Goal: Task Accomplishment & Management: Use online tool/utility

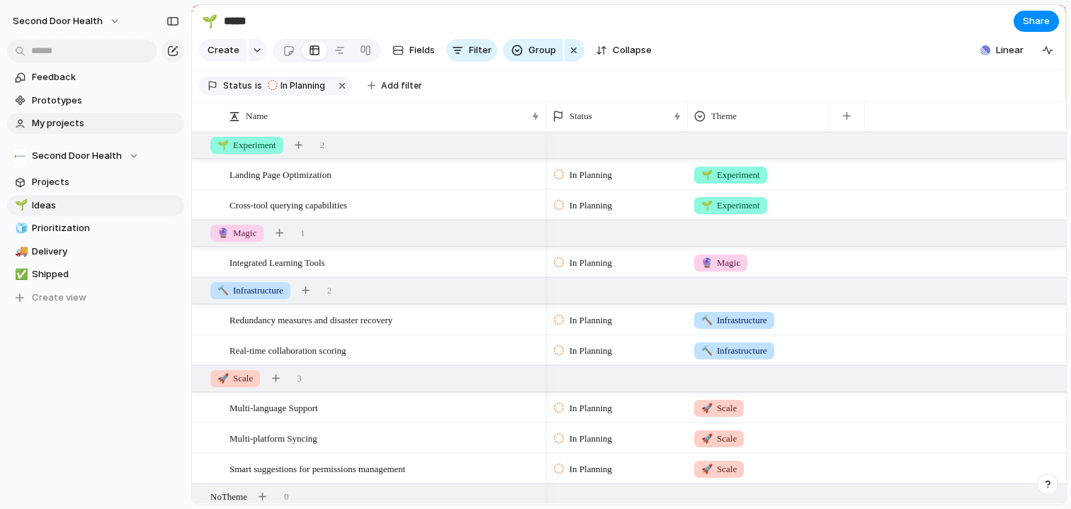
click at [77, 122] on span "My projects" at bounding box center [105, 123] width 147 height 14
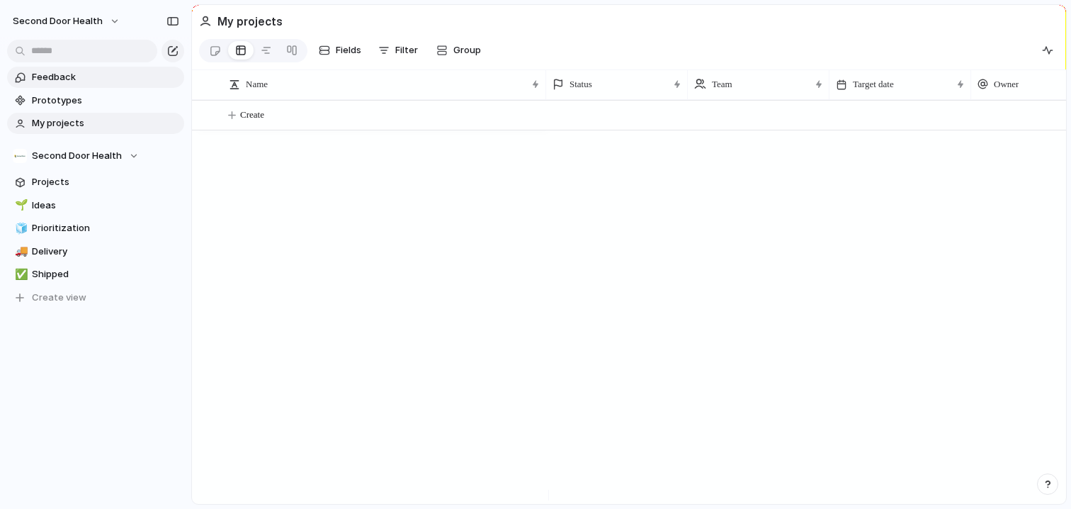
click at [57, 77] on span "Feedback" at bounding box center [105, 77] width 147 height 14
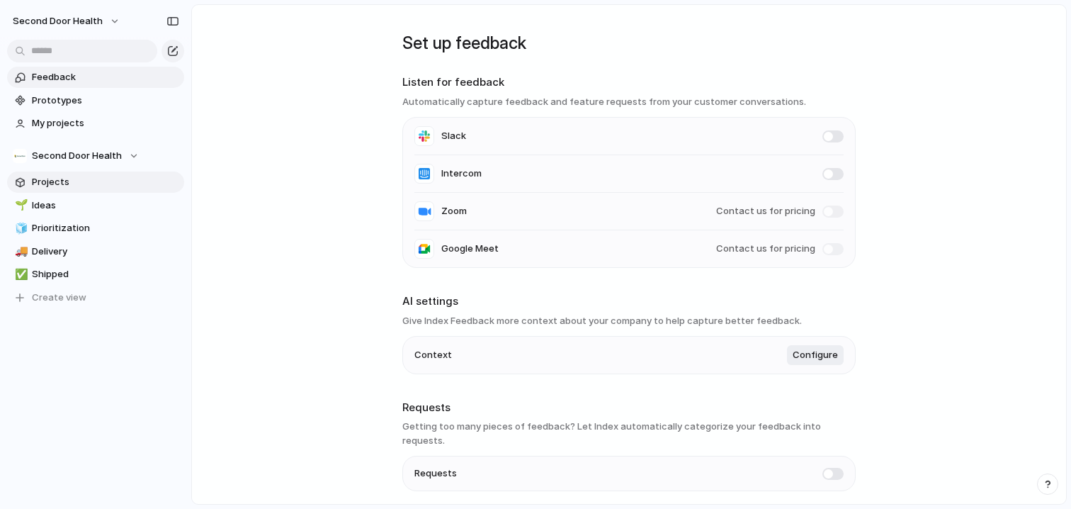
click at [67, 181] on span "Projects" at bounding box center [105, 182] width 147 height 14
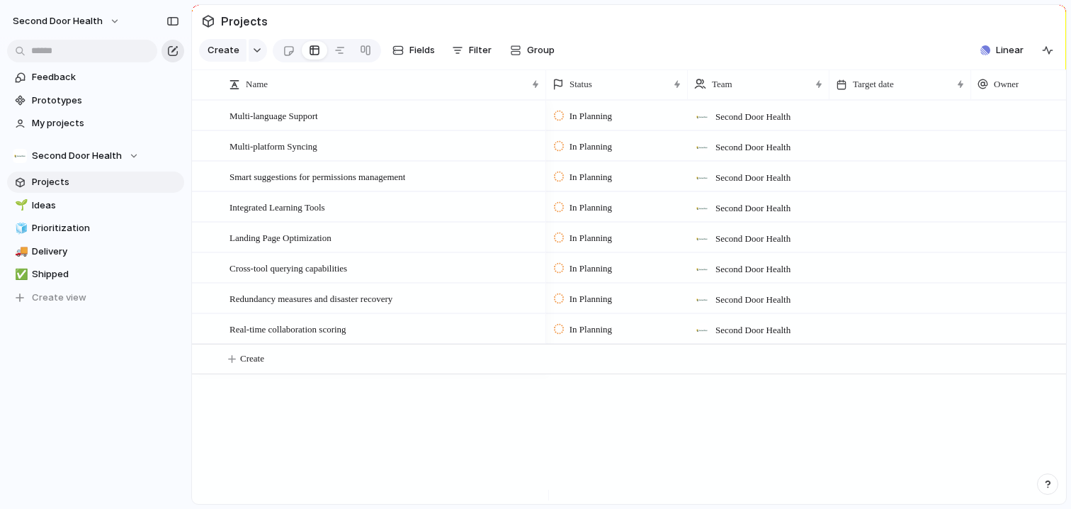
click at [173, 55] on div "button" at bounding box center [172, 50] width 11 height 11
click at [67, 201] on span "Ideas" at bounding box center [105, 205] width 147 height 14
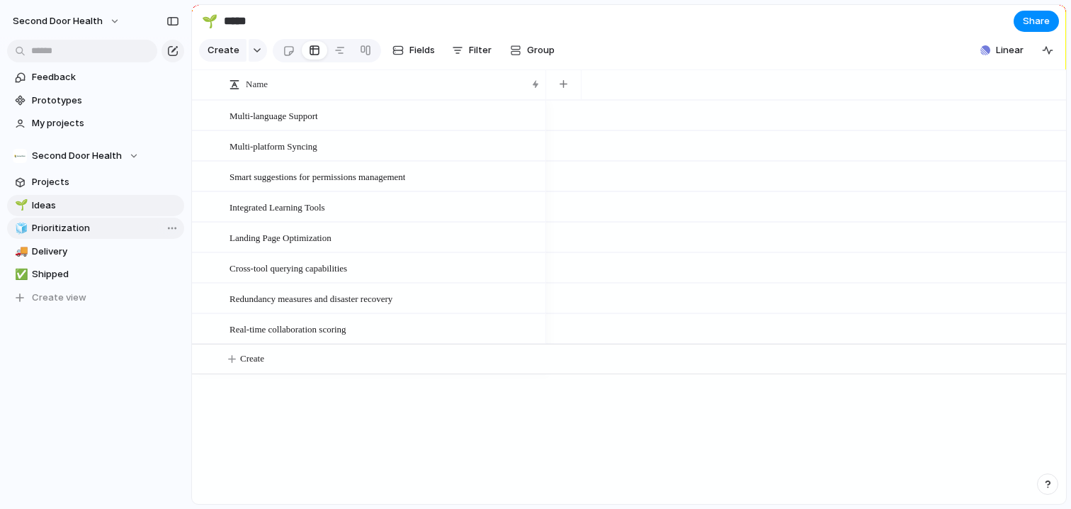
click at [64, 238] on link "🧊 Prioritization" at bounding box center [95, 228] width 177 height 21
type input "**********"
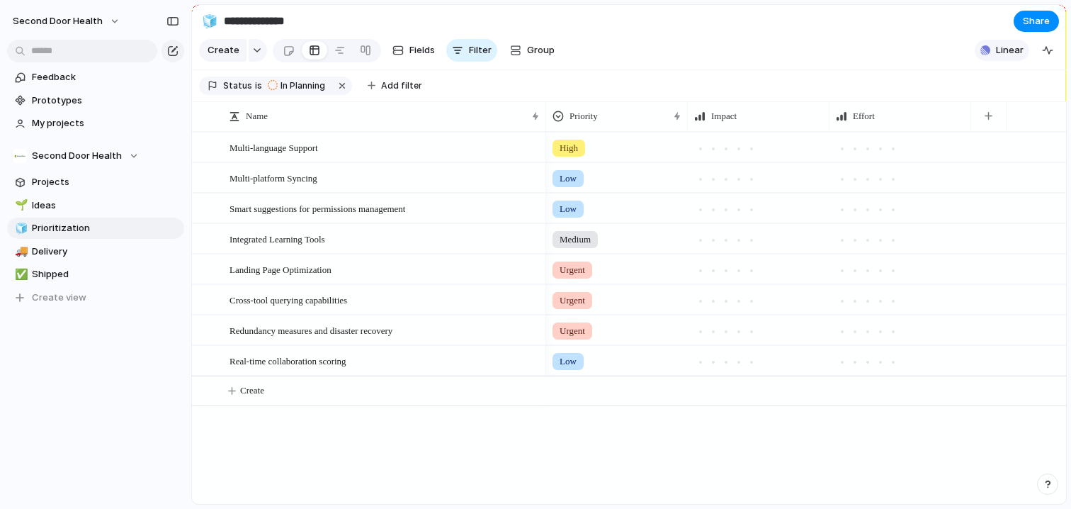
click at [997, 57] on span "Linear" at bounding box center [1010, 50] width 28 height 14
click at [995, 60] on button "Linear" at bounding box center [1002, 50] width 55 height 21
click at [995, 60] on div "Projects 40 Initiatives 25 Add all Patient Exercise Experience (PEE) Add Link S…" at bounding box center [535, 254] width 1071 height 509
click at [205, 121] on div at bounding box center [203, 116] width 11 height 11
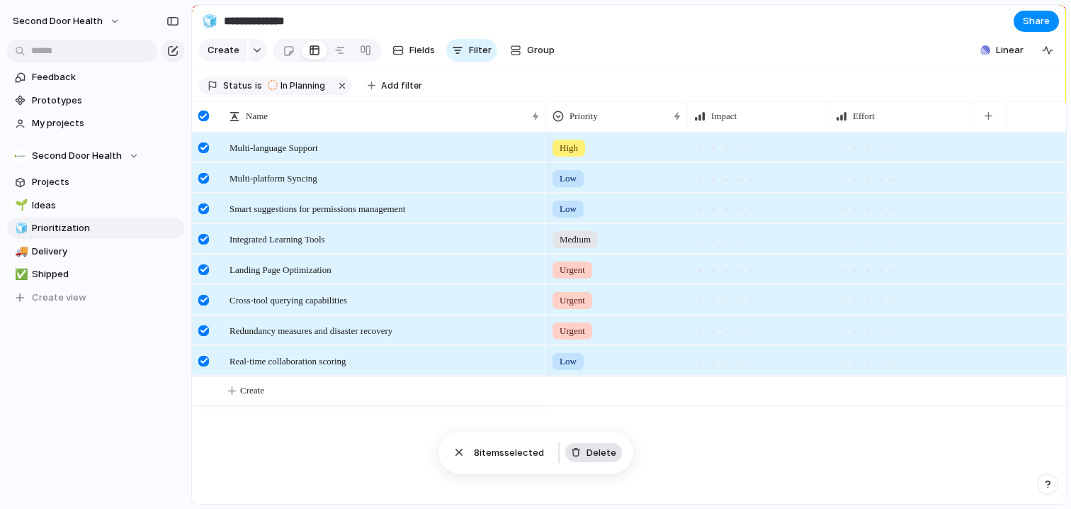
click at [603, 457] on span "Delete" at bounding box center [602, 453] width 30 height 14
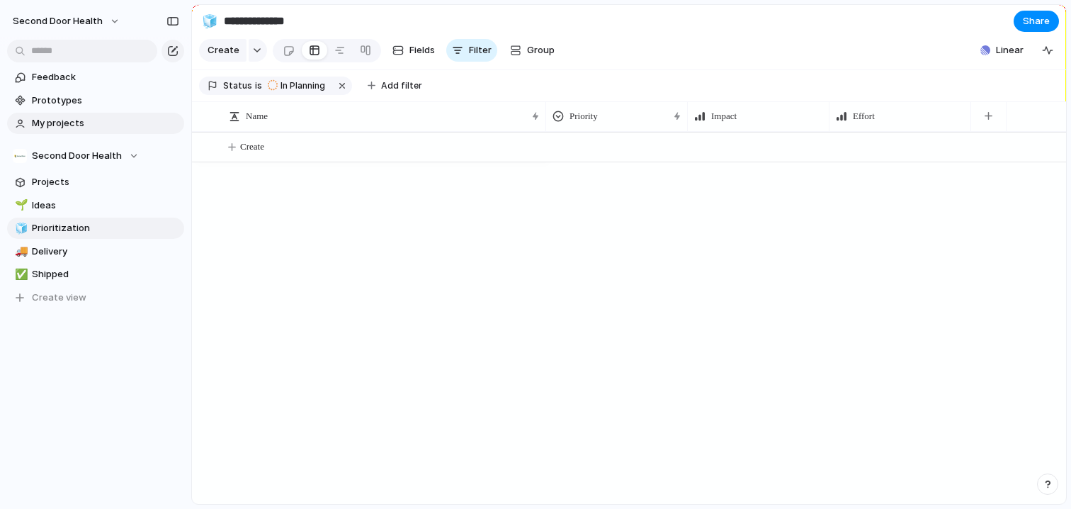
click at [68, 123] on span "My projects" at bounding box center [105, 123] width 147 height 14
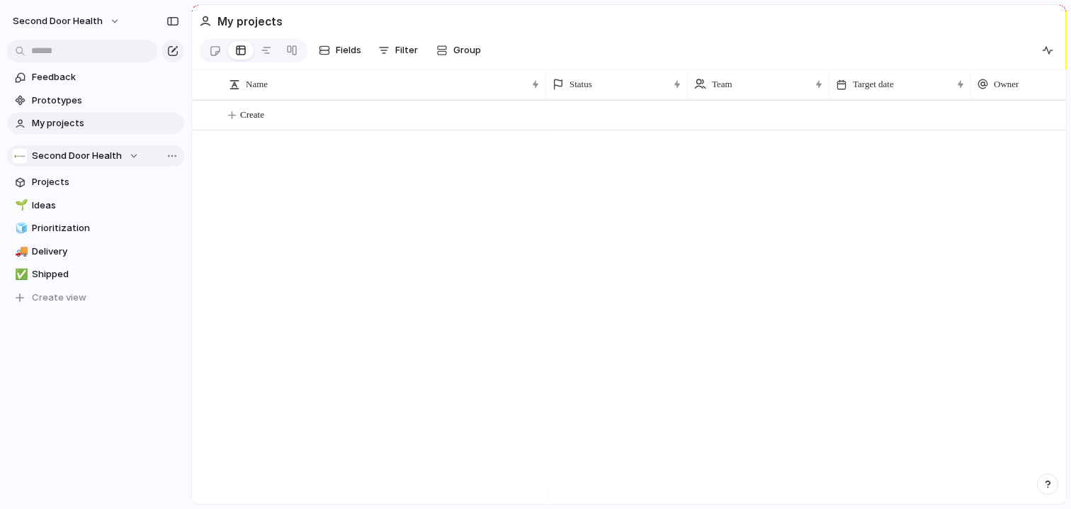
click at [76, 160] on span "Second Door Health" at bounding box center [77, 156] width 90 height 14
click at [74, 167] on div "Second Door Health ⚡ Engineering ⚡ Feature Requests Create new team" at bounding box center [535, 254] width 1071 height 509
click at [62, 190] on link "Projects" at bounding box center [95, 181] width 177 height 21
click at [1012, 57] on span "Linear" at bounding box center [1010, 50] width 28 height 14
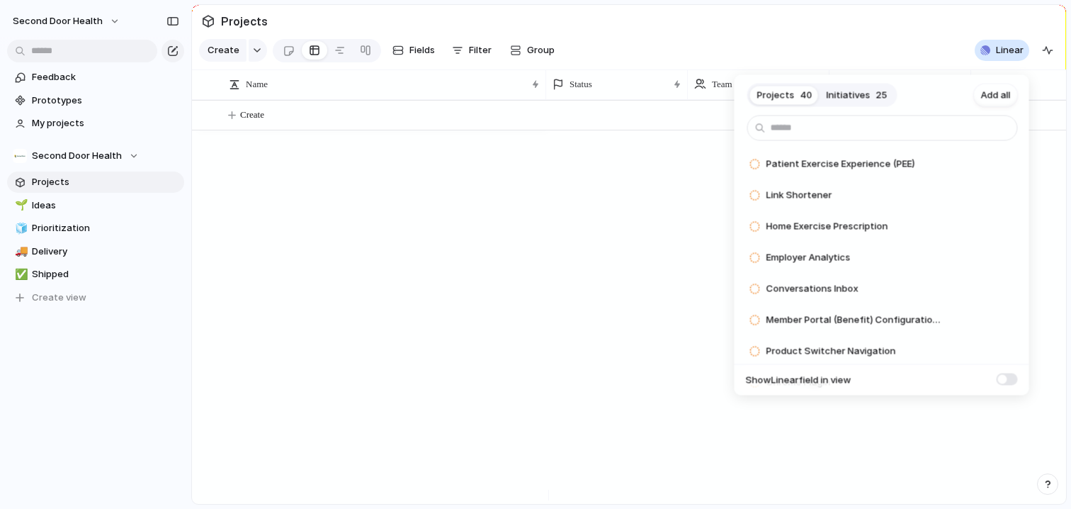
click at [865, 85] on button "Initiatives 25" at bounding box center [857, 95] width 75 height 23
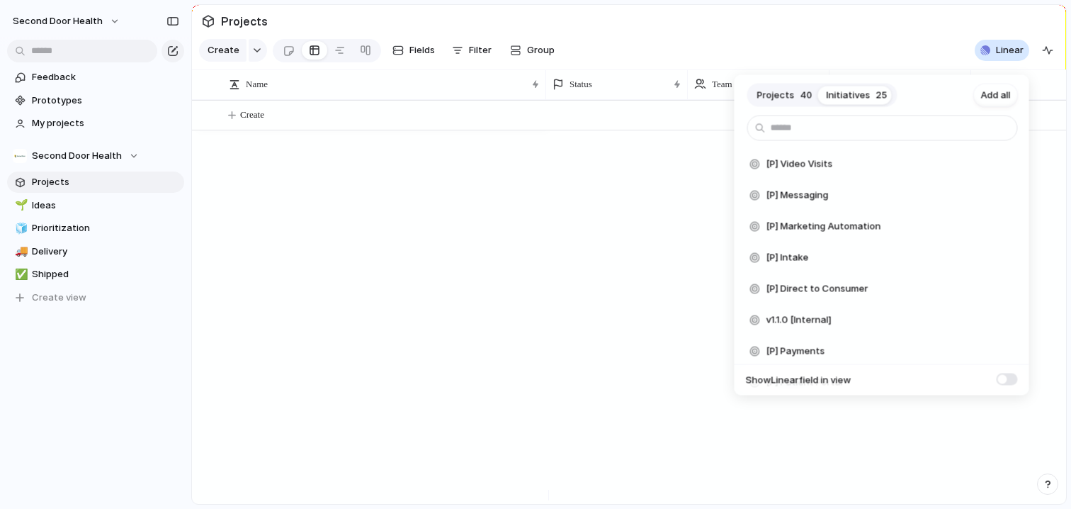
click at [801, 95] on span "40" at bounding box center [807, 95] width 12 height 14
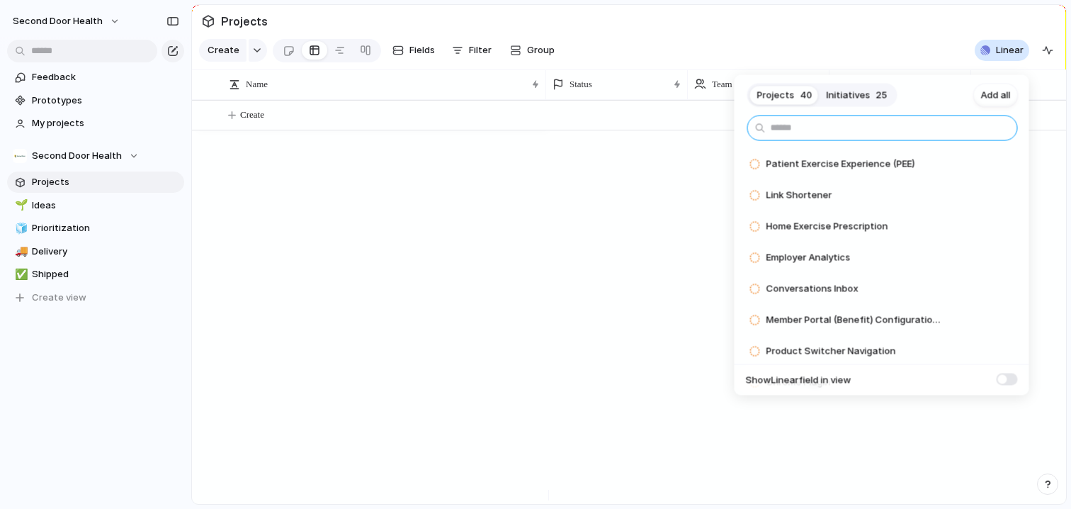
click at [806, 133] on input "text" at bounding box center [883, 129] width 271 height 26
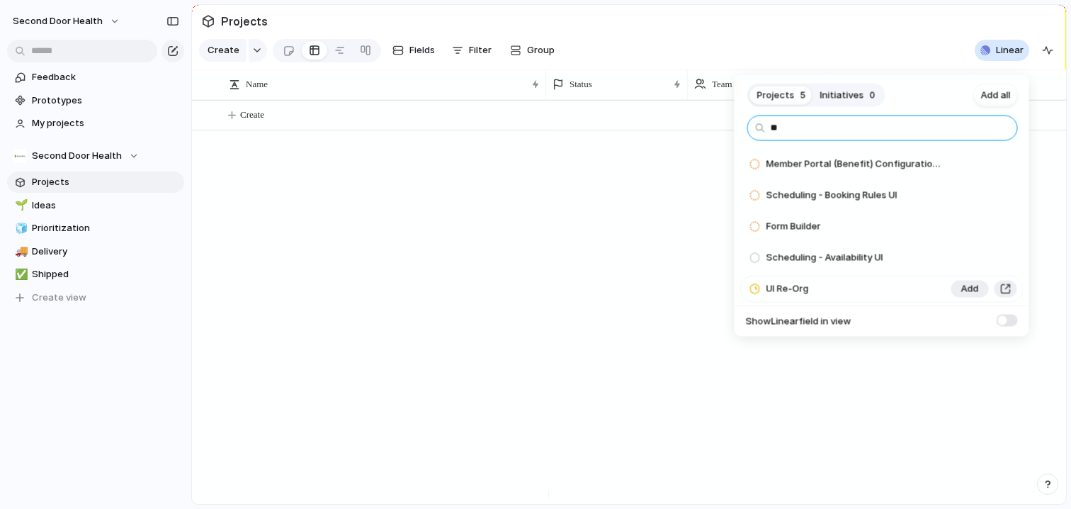
type input "**"
click at [800, 286] on span "UI Re-Org" at bounding box center [788, 289] width 43 height 14
click at [962, 291] on span "Add" at bounding box center [971, 289] width 18 height 14
click at [796, 134] on input "**" at bounding box center [883, 129] width 271 height 26
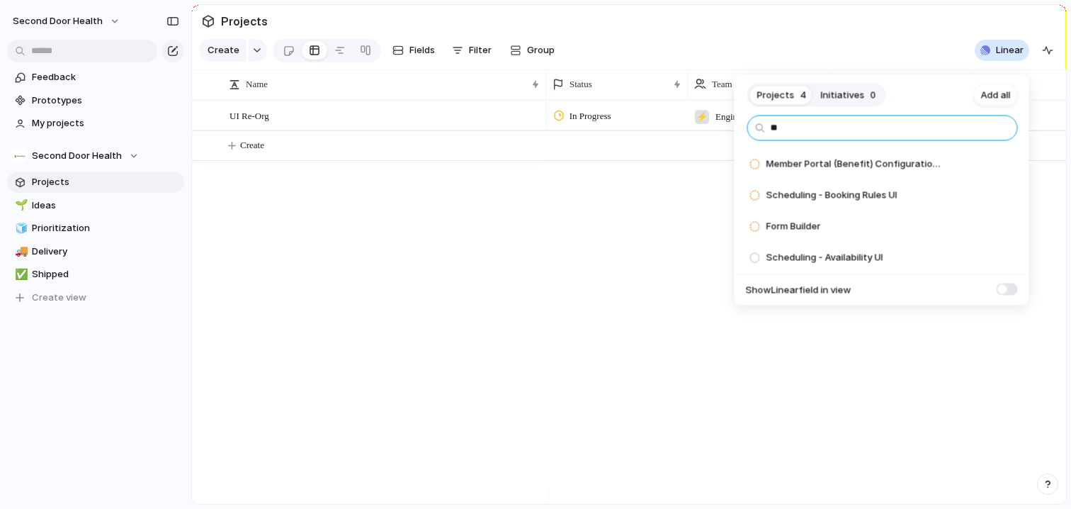
click at [796, 134] on input "**" at bounding box center [883, 129] width 271 height 26
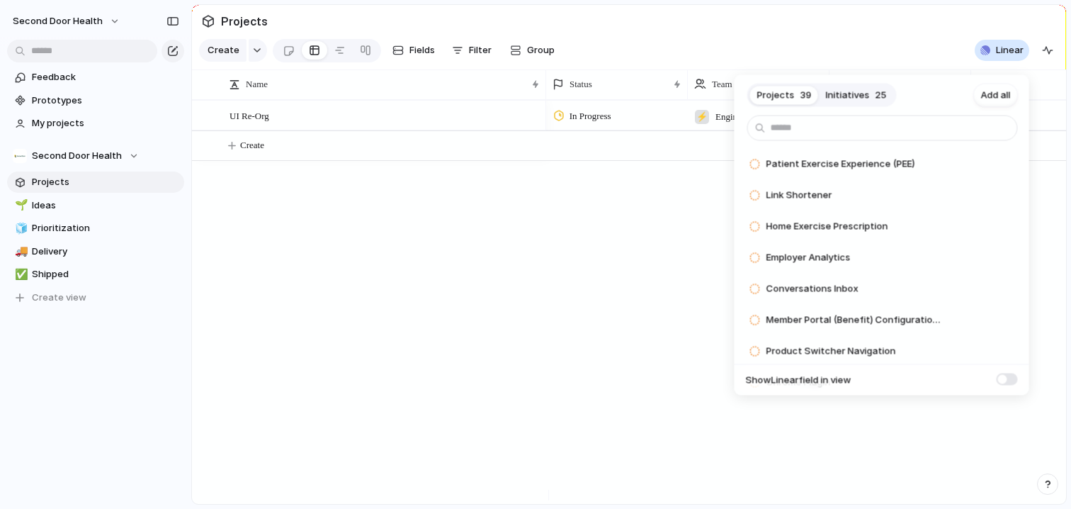
click at [629, 291] on div "Projects 39 Initiatives 25 Add all Patient Exercise Experience (PEE) Add Link S…" at bounding box center [535, 254] width 1071 height 509
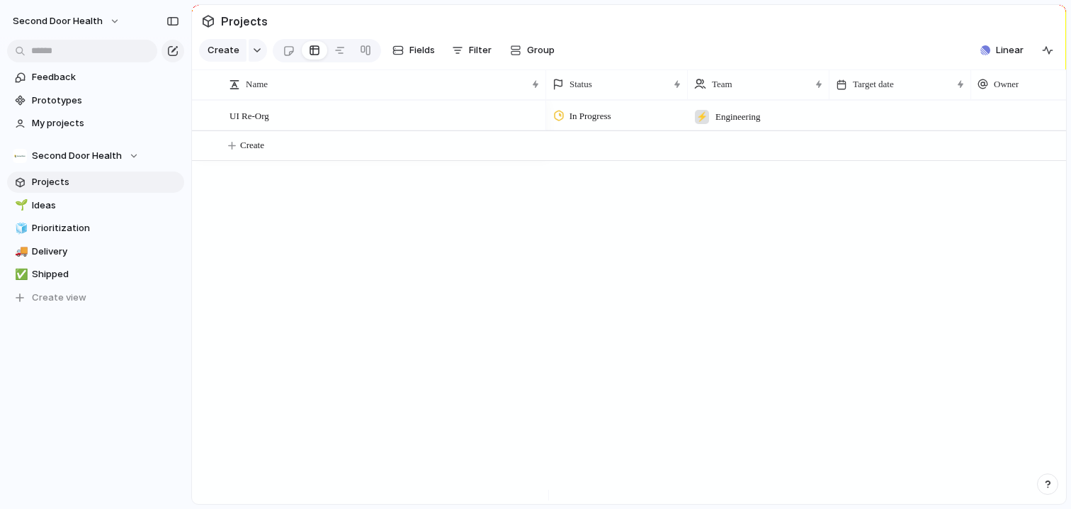
click at [880, 130] on div at bounding box center [901, 115] width 142 height 29
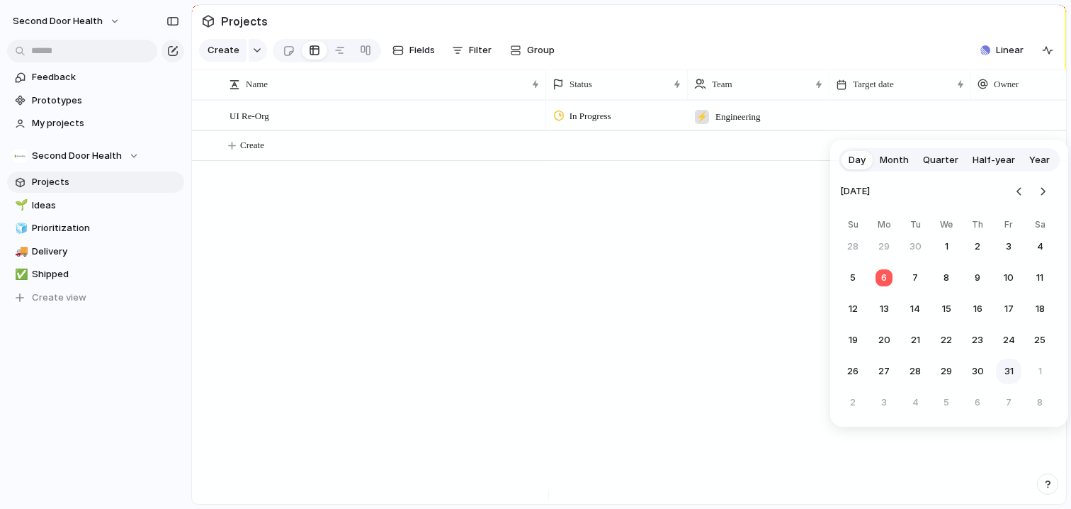
click at [1013, 376] on button "31" at bounding box center [1009, 372] width 26 height 26
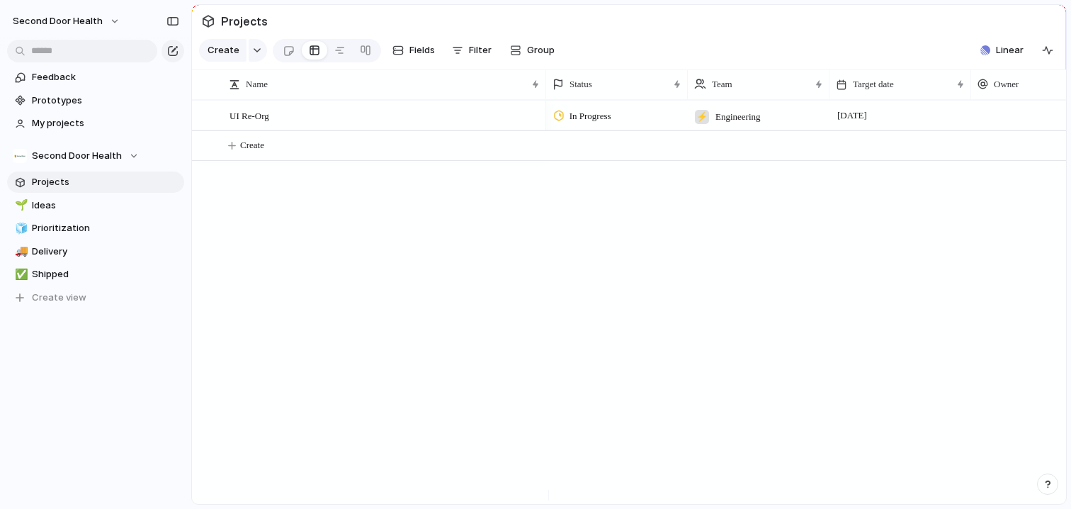
click at [732, 295] on div "In Progress ⚡ Engineering [DATE]" at bounding box center [806, 302] width 520 height 404
click at [1015, 124] on div at bounding box center [1042, 115] width 142 height 29
click at [945, 188] on span "[PERSON_NAME][EMAIL_ADDRESS][DOMAIN_NAME]" at bounding box center [1024, 183] width 224 height 14
click at [784, 130] on div at bounding box center [819, 115] width 142 height 29
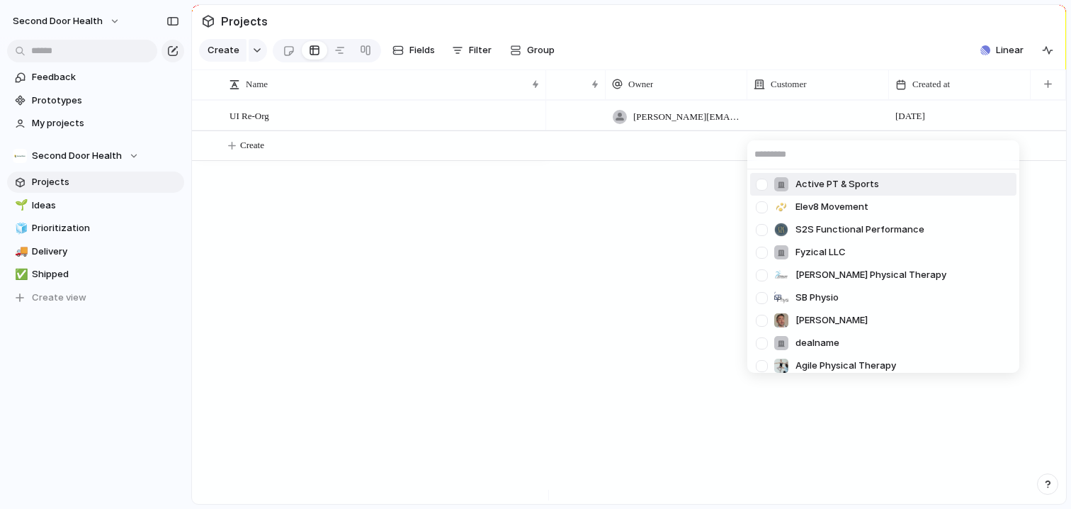
click at [659, 359] on div "Active PT & Sports Elev8 Movement S2S Functional Performance Fyzical LLC [PERSO…" at bounding box center [535, 254] width 1071 height 509
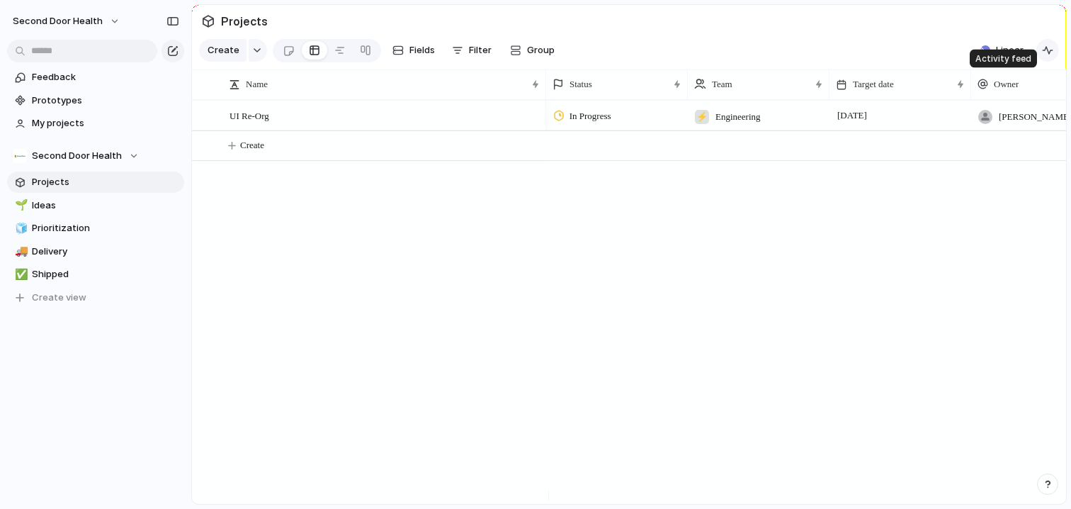
click at [1050, 56] on div "button" at bounding box center [1047, 50] width 11 height 11
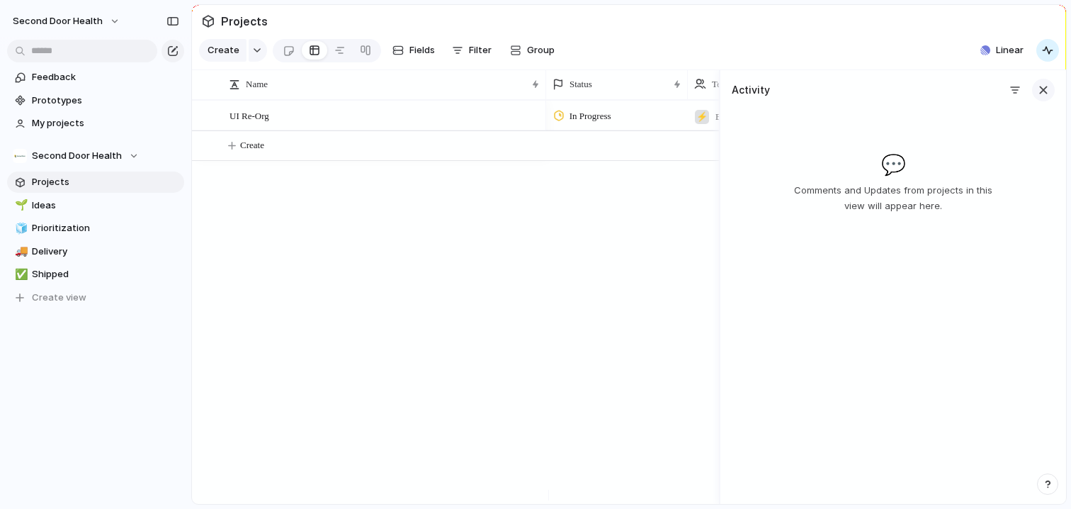
click at [1039, 98] on div "button" at bounding box center [1044, 90] width 16 height 16
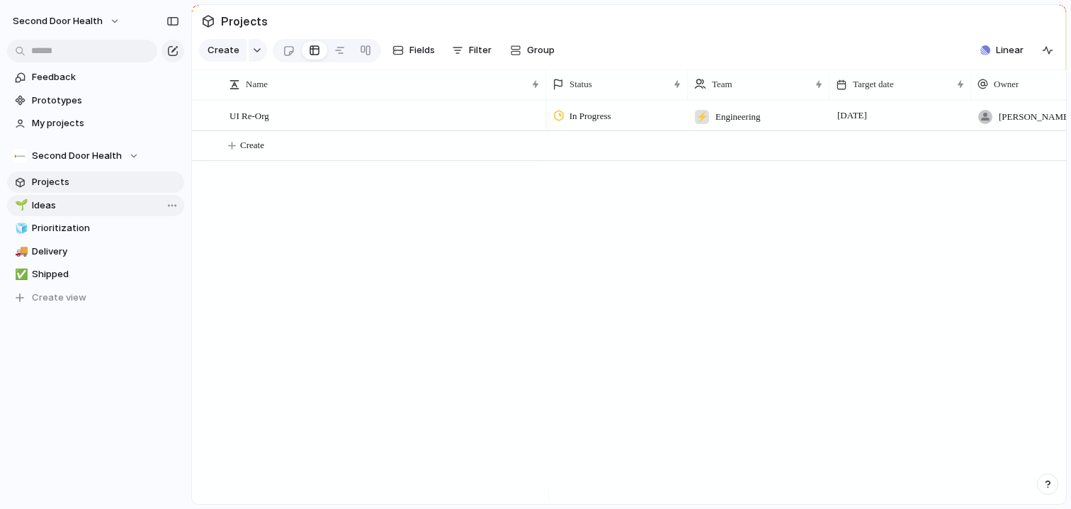
click at [77, 209] on span "Ideas" at bounding box center [105, 205] width 147 height 14
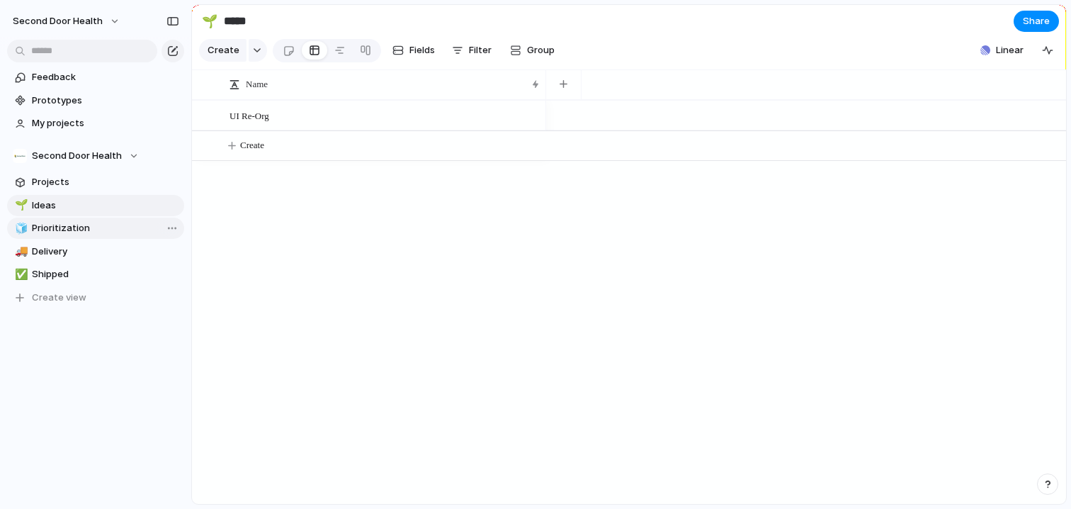
click at [77, 230] on span "Prioritization" at bounding box center [105, 228] width 147 height 14
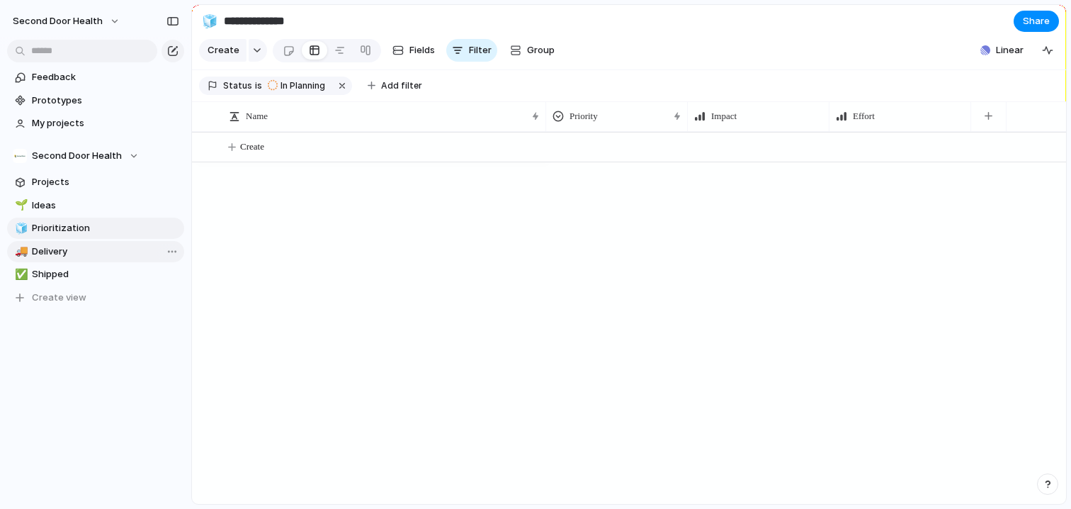
click at [74, 255] on span "Delivery" at bounding box center [105, 251] width 147 height 14
type input "********"
click at [255, 59] on button "button" at bounding box center [258, 50] width 18 height 23
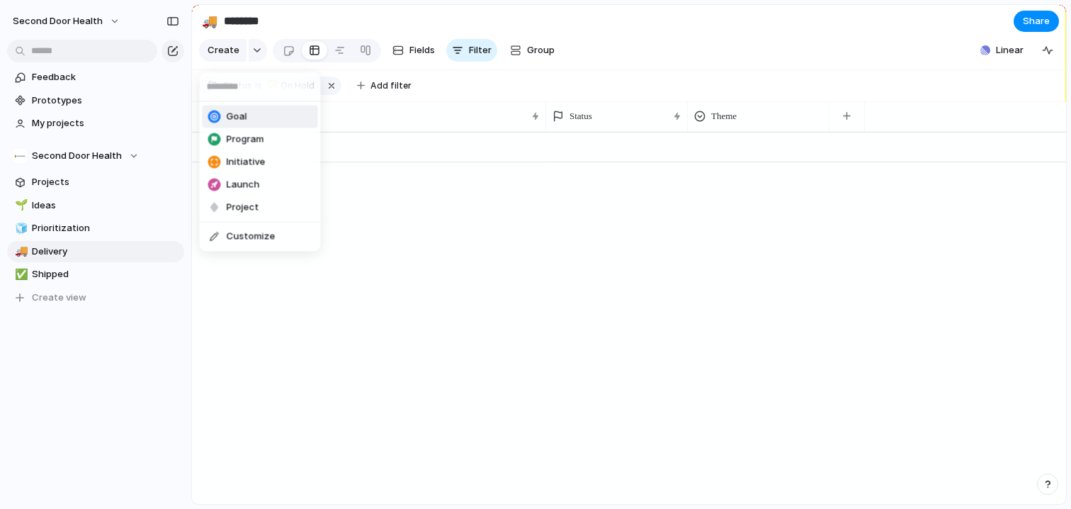
click at [235, 115] on span "Goal" at bounding box center [237, 117] width 21 height 14
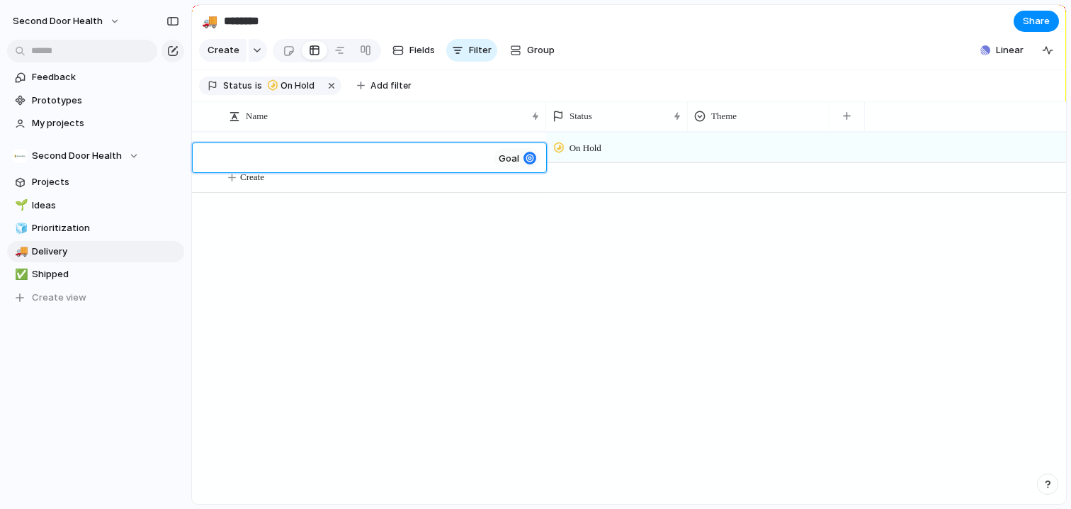
click at [274, 168] on textarea at bounding box center [359, 160] width 259 height 18
type textarea "*"
type textarea "**********"
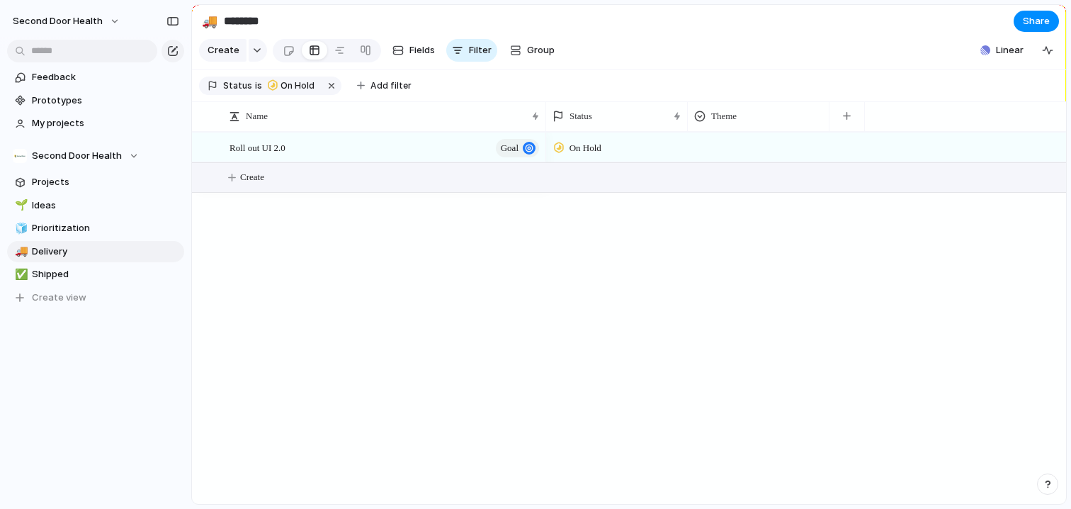
click at [512, 187] on button "Create" at bounding box center [647, 177] width 882 height 29
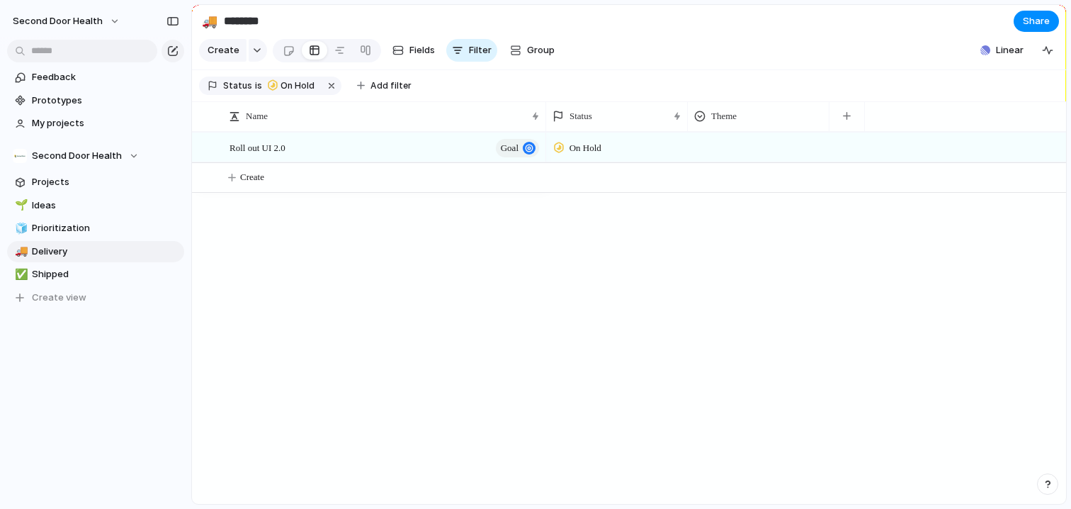
click at [567, 157] on div "On Hold" at bounding box center [580, 148] width 52 height 17
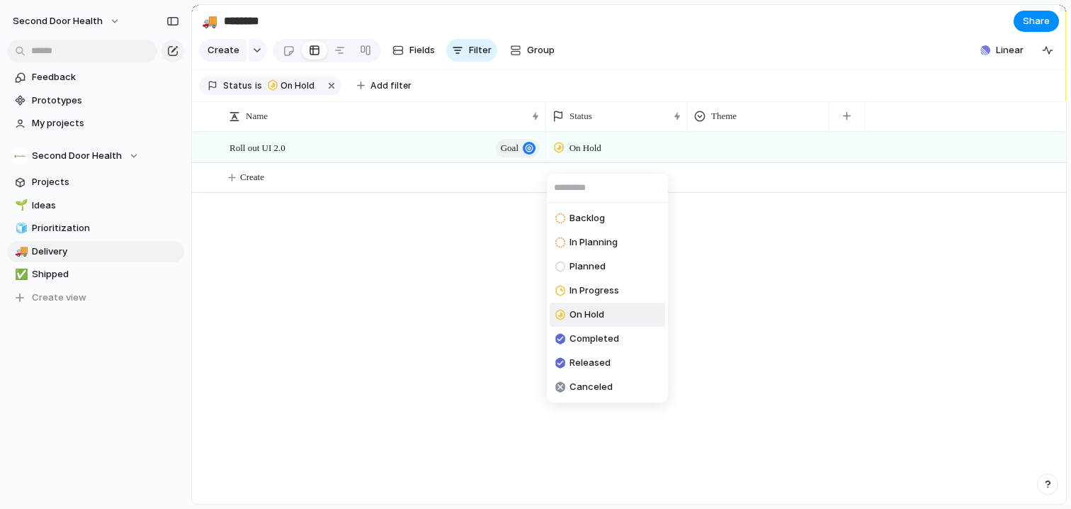
click at [556, 158] on div "Backlog In Planning Planned In Progress On Hold Completed Released Canceled" at bounding box center [535, 254] width 1071 height 509
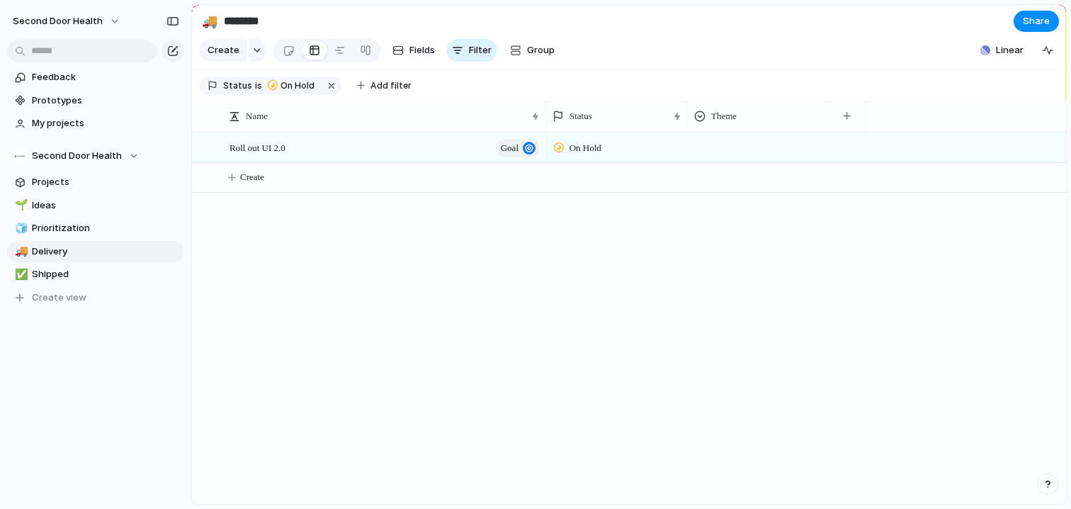
click at [558, 154] on div at bounding box center [559, 147] width 10 height 13
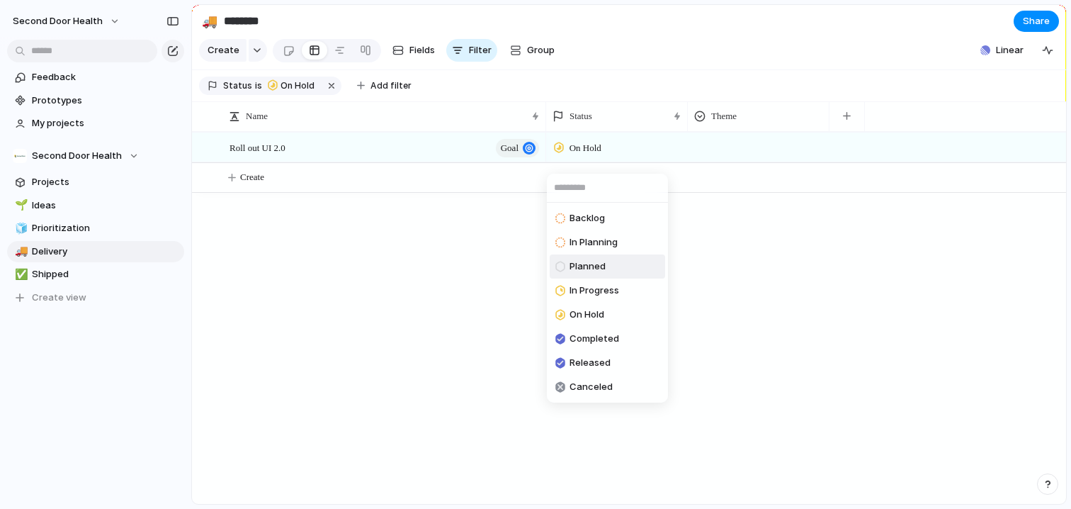
drag, startPoint x: 591, startPoint y: 291, endPoint x: 578, endPoint y: 272, distance: 23.0
click at [578, 272] on ul "Backlog In Planning Planned In Progress On Hold Completed Released Canceled" at bounding box center [607, 303] width 121 height 200
click at [573, 269] on span "Planned" at bounding box center [588, 266] width 36 height 14
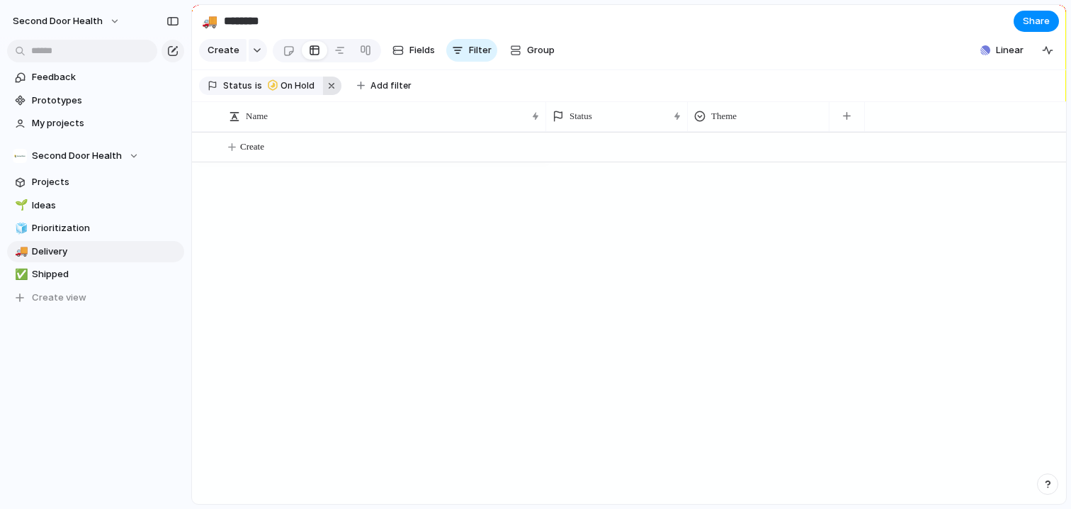
click at [327, 95] on button "button" at bounding box center [332, 86] width 18 height 18
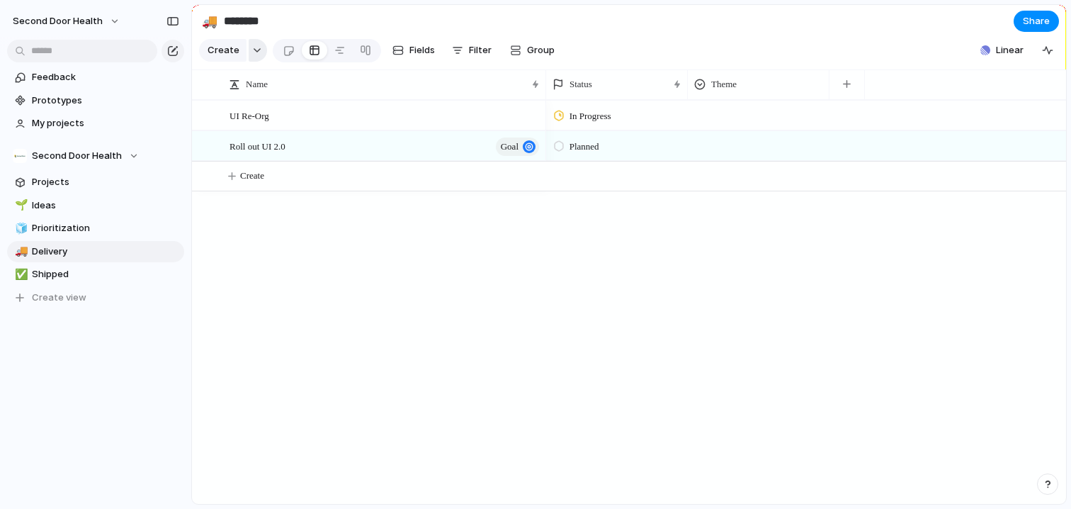
click at [253, 53] on div "button" at bounding box center [257, 50] width 10 height 6
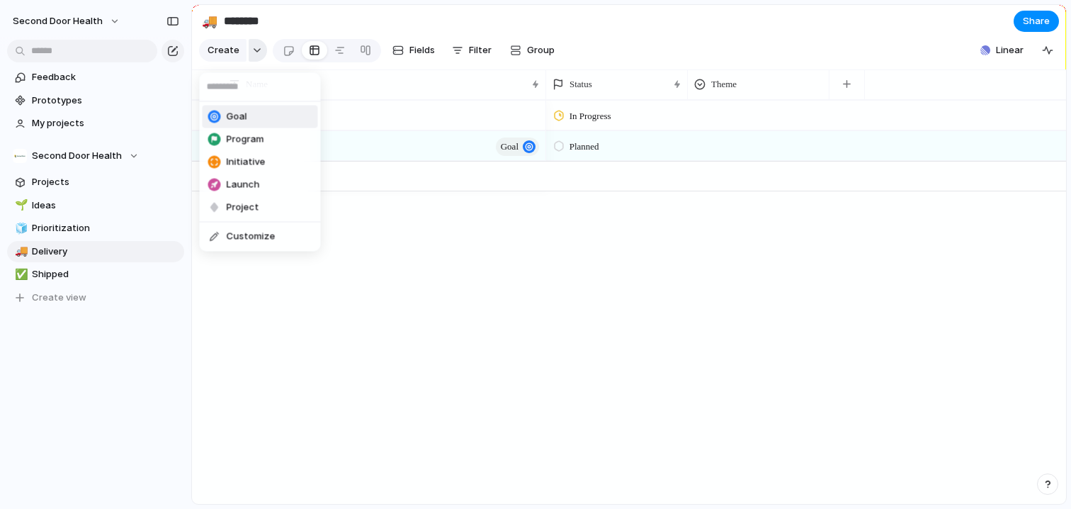
click at [253, 57] on div "Goal Program Initiative Launch Project Customize" at bounding box center [535, 254] width 1071 height 509
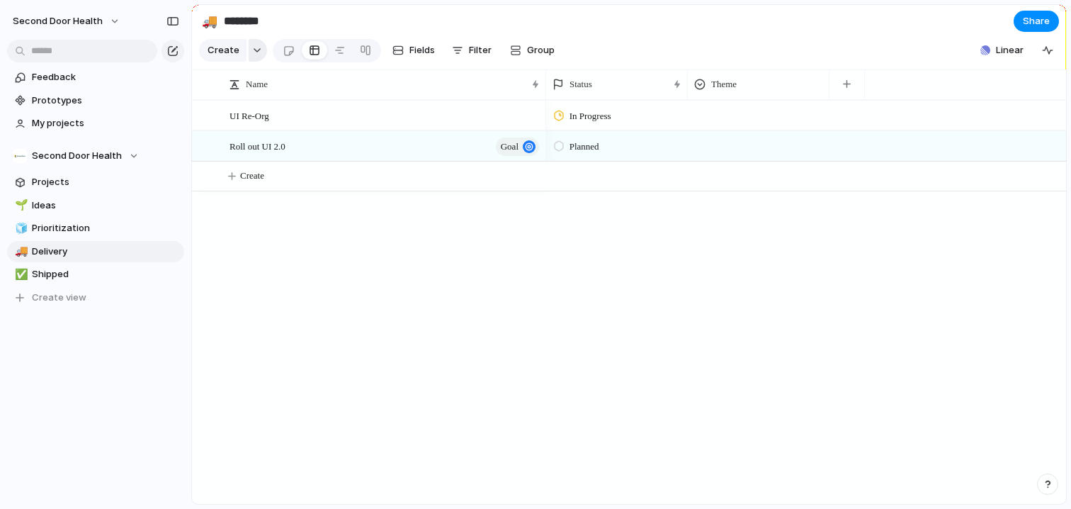
click at [252, 53] on div "button" at bounding box center [257, 50] width 10 height 6
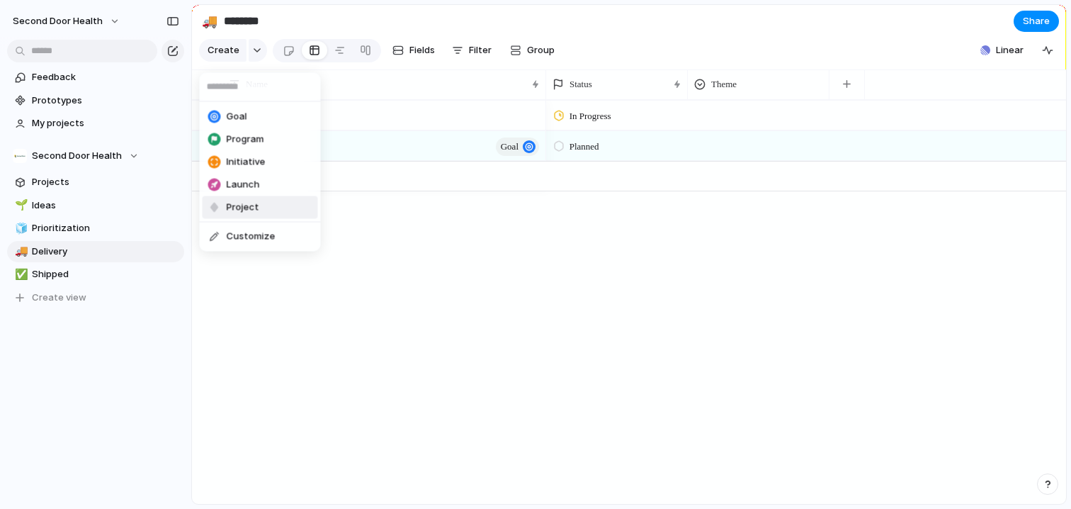
click at [248, 210] on span "Project" at bounding box center [243, 208] width 33 height 14
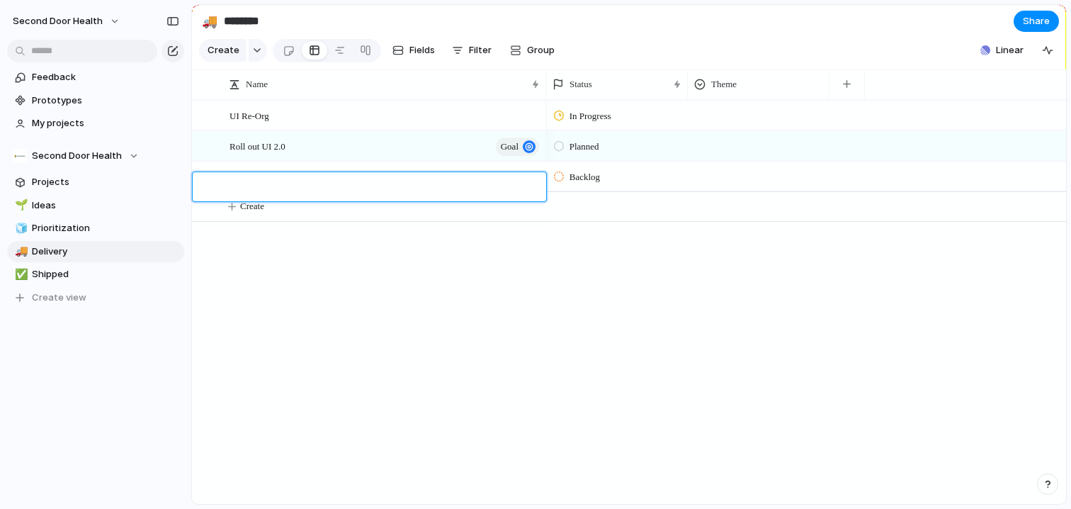
click at [311, 187] on textarea at bounding box center [383, 189] width 307 height 18
type textarea "**********"
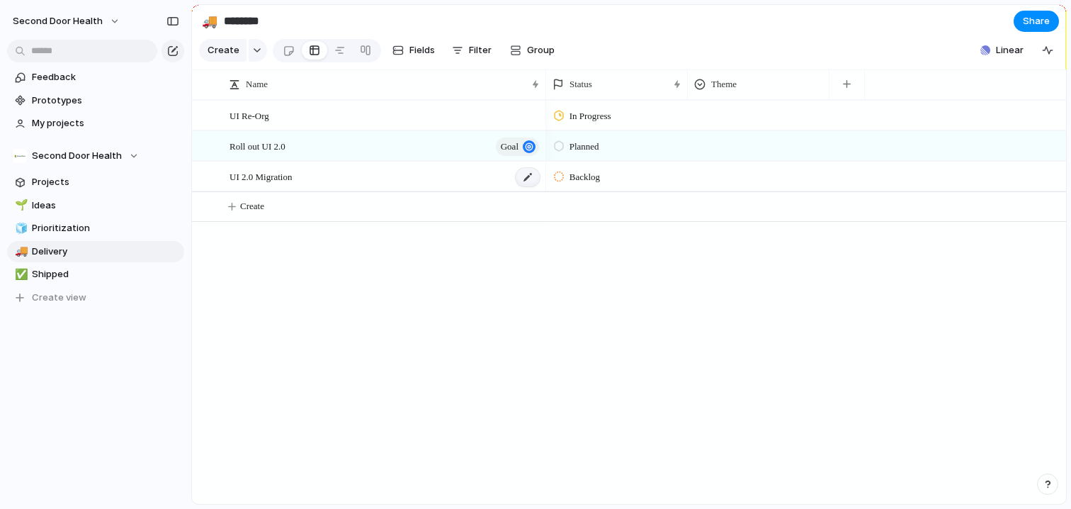
click at [526, 186] on div at bounding box center [528, 177] width 24 height 18
click at [255, 53] on div "button" at bounding box center [257, 50] width 10 height 6
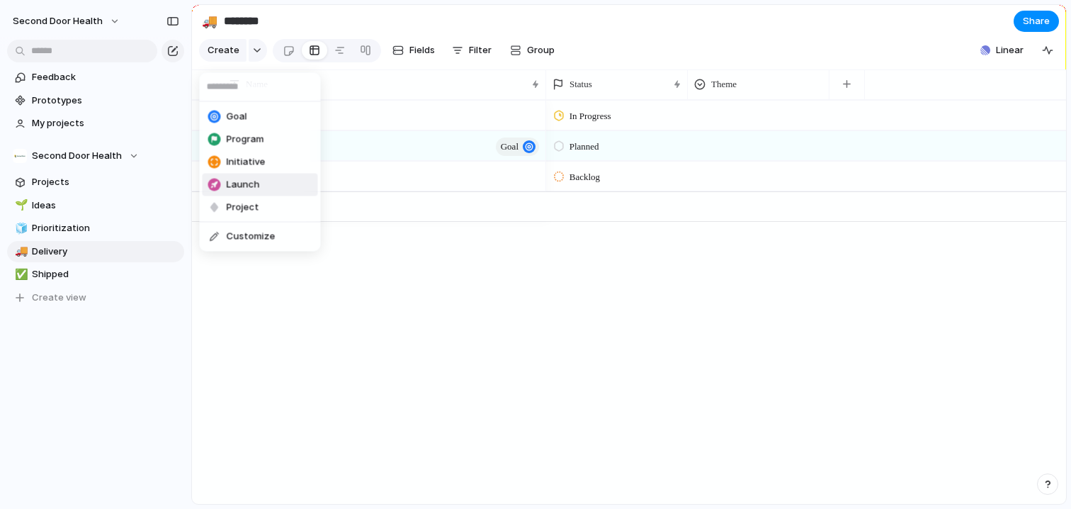
click at [284, 184] on li "Launch" at bounding box center [261, 185] width 116 height 23
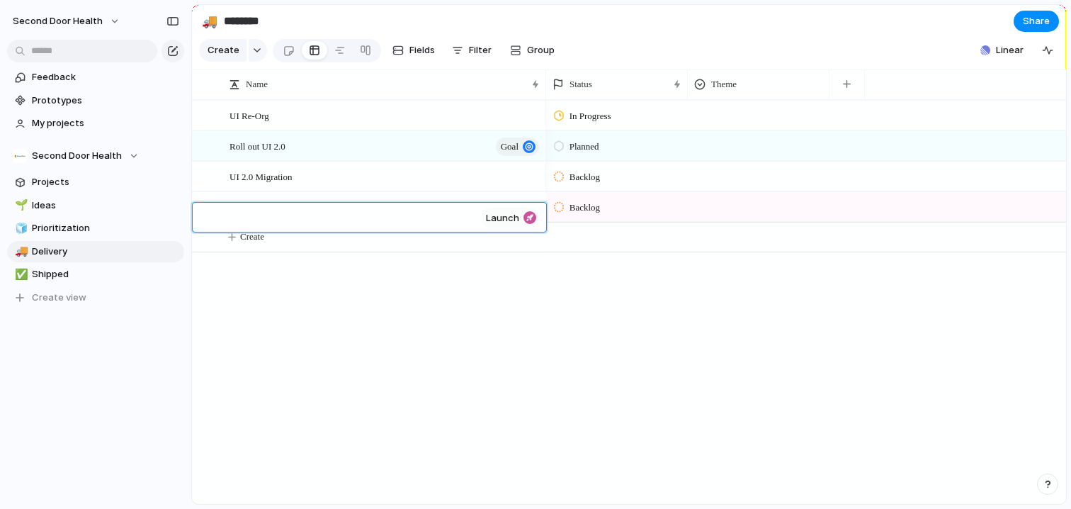
click at [326, 220] on textarea at bounding box center [353, 219] width 246 height 18
type textarea "******"
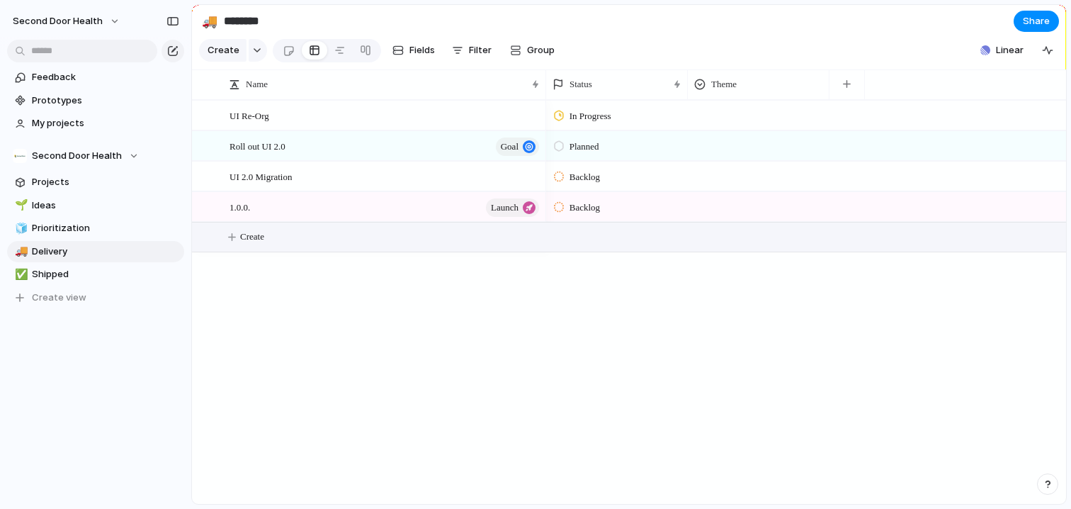
click at [417, 355] on div "UI Re-Org Roll out UI 2.0 goal UI 2.0 Migration 1.0.0. launch In Progress Plann…" at bounding box center [629, 302] width 874 height 404
